Goal: Transaction & Acquisition: Purchase product/service

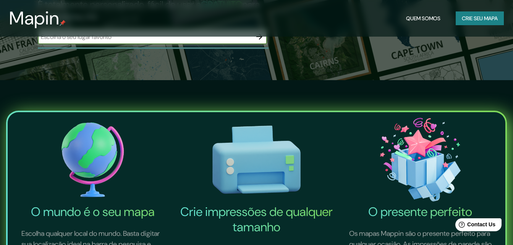
scroll to position [115, 0]
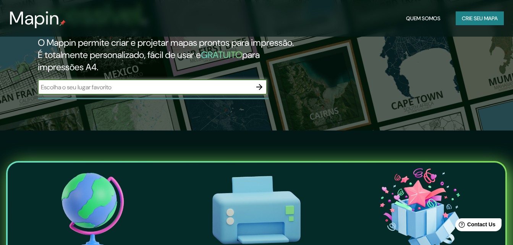
click at [174, 83] on input "text" at bounding box center [145, 87] width 214 height 9
type input "[GEOGRAPHIC_DATA]"
click at [260, 82] on icon "button" at bounding box center [259, 86] width 9 height 9
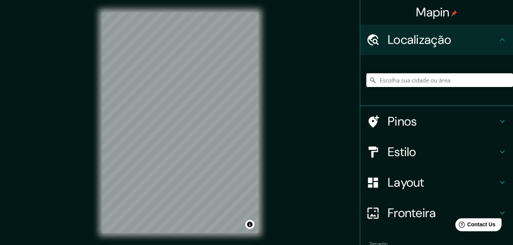
click at [486, 80] on input "Escolha sua cidade ou área" at bounding box center [439, 80] width 147 height 14
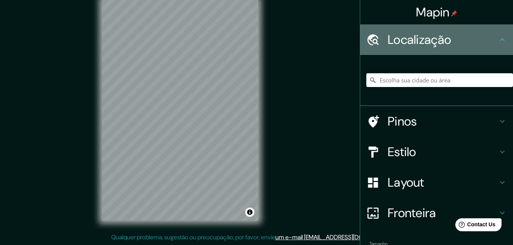
click at [478, 40] on h4 "Localização" at bounding box center [442, 39] width 110 height 15
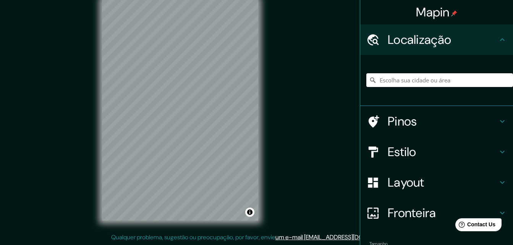
click at [450, 80] on input "Escolha sua cidade ou área" at bounding box center [439, 80] width 147 height 14
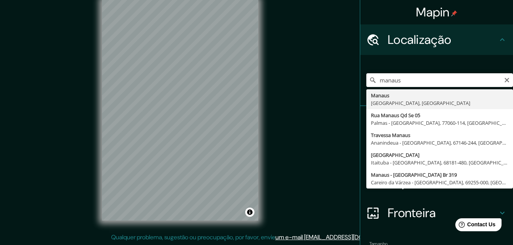
type input "[GEOGRAPHIC_DATA], [GEOGRAPHIC_DATA], [GEOGRAPHIC_DATA]"
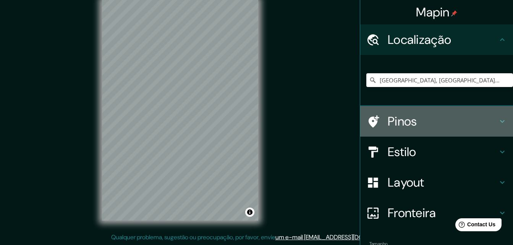
click at [419, 117] on h4 "Pinos" at bounding box center [442, 121] width 110 height 15
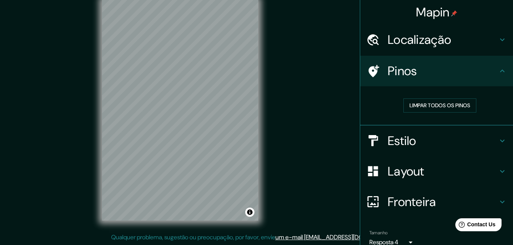
click at [445, 63] on h4 "Pinos" at bounding box center [442, 70] width 110 height 15
click at [461, 150] on div "Estilo" at bounding box center [436, 141] width 153 height 31
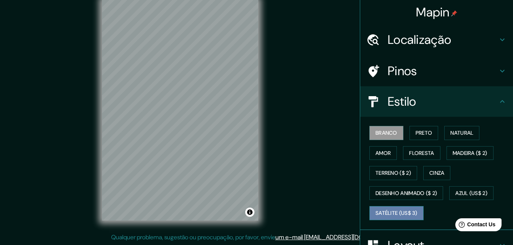
click at [403, 211] on font "Satélite (US$ 3)" at bounding box center [396, 213] width 42 height 10
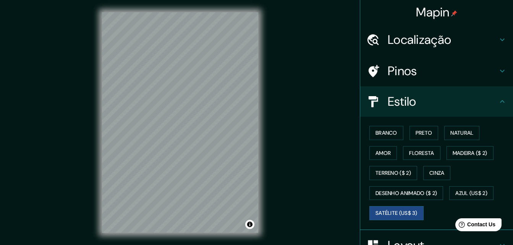
click at [342, 123] on div "Mapin Localização [GEOGRAPHIC_DATA], [GEOGRAPHIC_DATA], [GEOGRAPHIC_DATA] Pinos…" at bounding box center [256, 128] width 513 height 257
click at [384, 132] on font "Branco" at bounding box center [386, 133] width 22 height 10
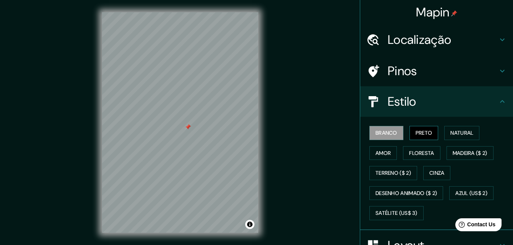
click at [415, 136] on font "Preto" at bounding box center [423, 133] width 17 height 10
click at [391, 132] on font "Branco" at bounding box center [386, 133] width 22 height 10
click at [416, 134] on font "Preto" at bounding box center [423, 133] width 17 height 10
click at [456, 131] on font "Natural" at bounding box center [461, 133] width 23 height 10
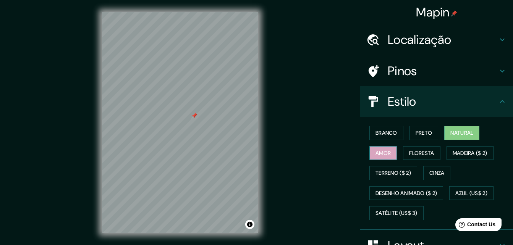
click at [385, 155] on font "Amor" at bounding box center [382, 154] width 15 height 10
click at [412, 152] on font "Floresta" at bounding box center [421, 154] width 25 height 10
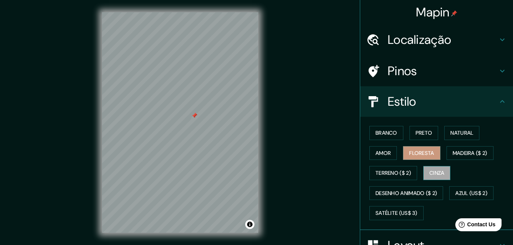
click at [429, 170] on font "Cinza" at bounding box center [436, 173] width 15 height 10
click at [382, 132] on font "Branco" at bounding box center [386, 133] width 22 height 10
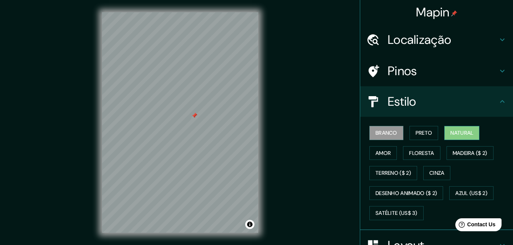
click at [444, 132] on button "Natural" at bounding box center [461, 133] width 35 height 14
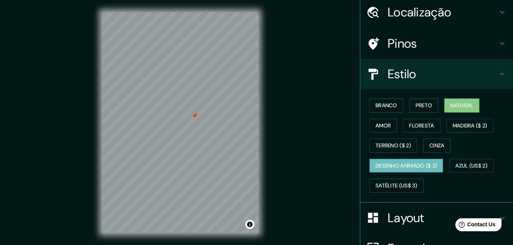
scroll to position [110, 0]
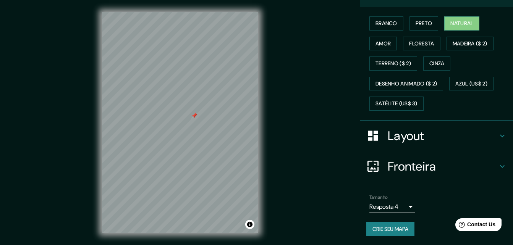
click at [435, 138] on h4 "Layout" at bounding box center [442, 135] width 110 height 15
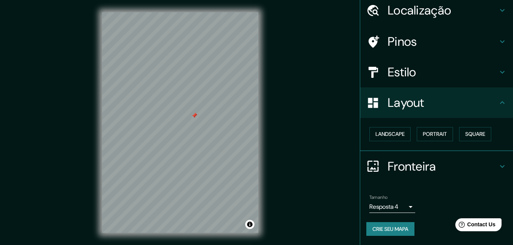
scroll to position [29, 0]
click at [389, 134] on font "Paisagem" at bounding box center [387, 134] width 24 height 10
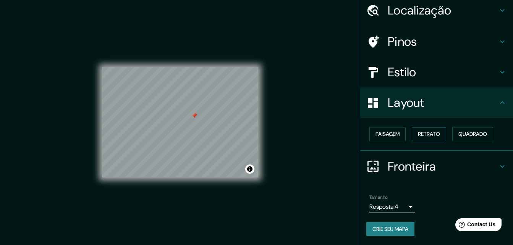
click at [425, 132] on font "Retrato" at bounding box center [429, 134] width 22 height 10
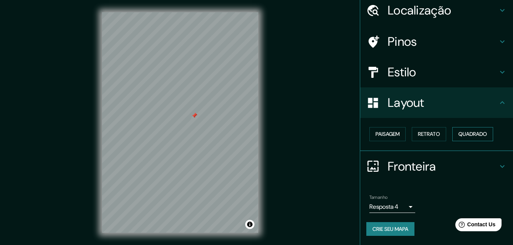
click at [468, 133] on font "Quadrado" at bounding box center [472, 134] width 29 height 10
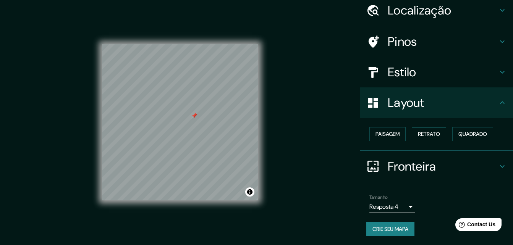
click at [433, 130] on font "Retrato" at bounding box center [429, 134] width 22 height 10
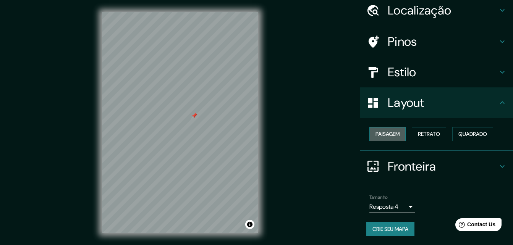
click at [384, 134] on font "Paisagem" at bounding box center [387, 134] width 24 height 10
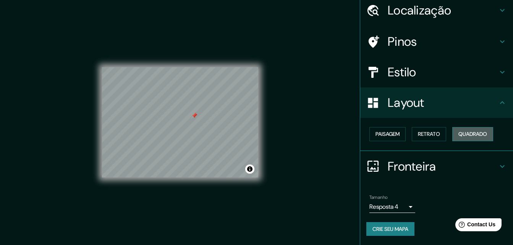
click at [460, 134] on font "Quadrado" at bounding box center [472, 134] width 29 height 10
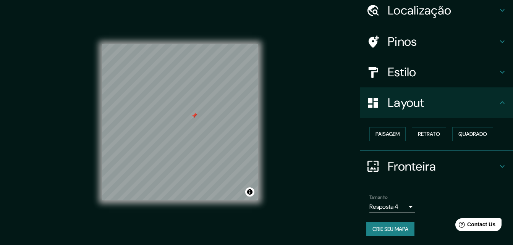
click at [421, 171] on h4 "Fronteira" at bounding box center [442, 166] width 110 height 15
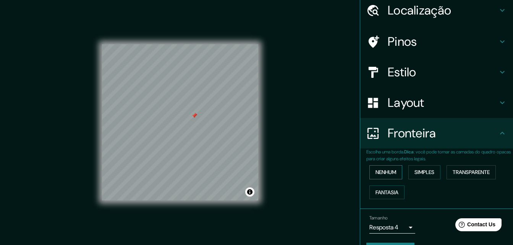
click at [395, 170] on button "Nenhum" at bounding box center [385, 172] width 33 height 14
click at [419, 173] on font "Simples" at bounding box center [424, 173] width 20 height 10
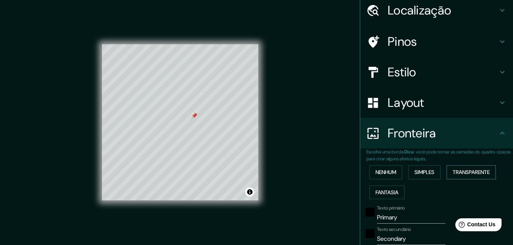
click at [457, 169] on font "Transparente" at bounding box center [470, 173] width 37 height 10
click at [376, 194] on font "Fantasia" at bounding box center [386, 193] width 23 height 10
click at [398, 168] on button "Nenhum" at bounding box center [385, 172] width 33 height 14
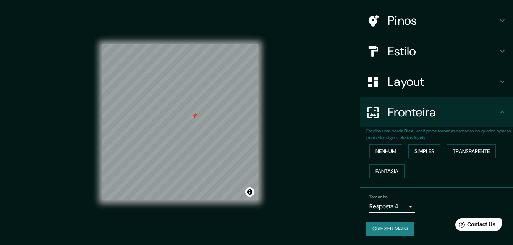
scroll to position [0, 0]
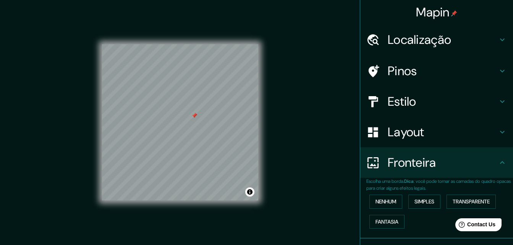
click at [448, 103] on h4 "Estilo" at bounding box center [442, 101] width 110 height 15
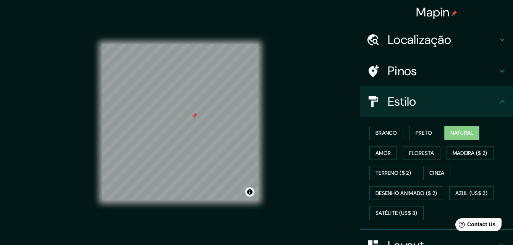
click at [448, 48] on div "Localização" at bounding box center [436, 39] width 153 height 31
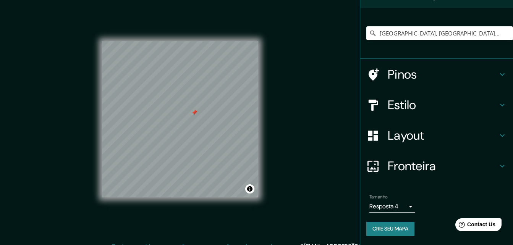
scroll to position [12, 0]
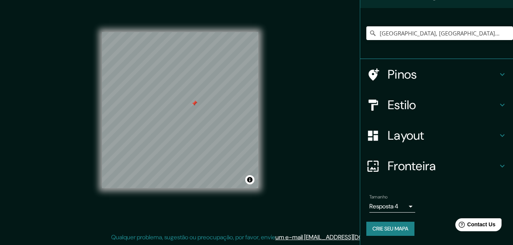
click at [387, 205] on body "Mapin Localização [GEOGRAPHIC_DATA], [GEOGRAPHIC_DATA], [GEOGRAPHIC_DATA] Pinos…" at bounding box center [256, 110] width 513 height 245
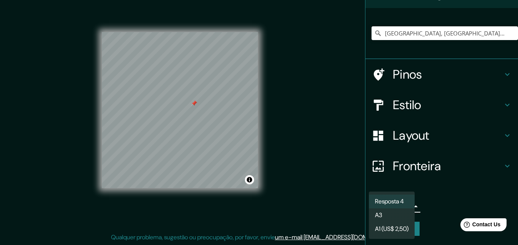
click at [445, 202] on div at bounding box center [259, 122] width 518 height 245
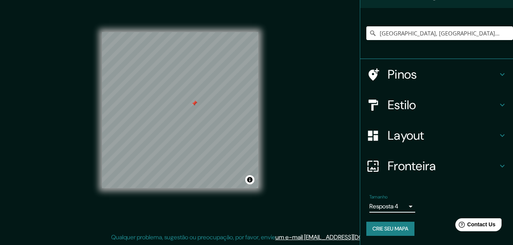
click at [394, 226] on font "Crie seu mapa" at bounding box center [390, 229] width 36 height 10
click at [384, 230] on font "Crie seu mapa" at bounding box center [390, 229] width 36 height 10
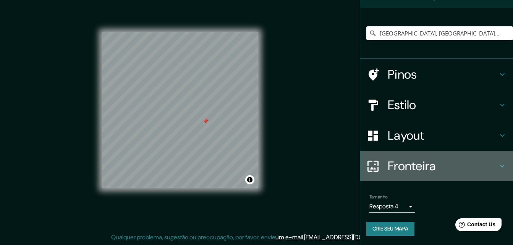
click at [427, 168] on h4 "Fronteira" at bounding box center [442, 165] width 110 height 15
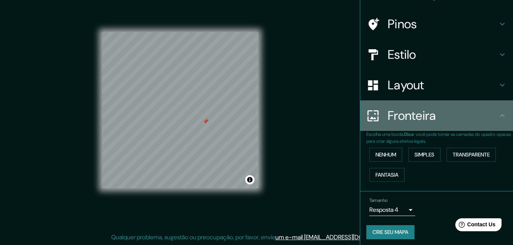
click at [434, 113] on h4 "Fronteira" at bounding box center [442, 115] width 110 height 15
